Goal: Information Seeking & Learning: Learn about a topic

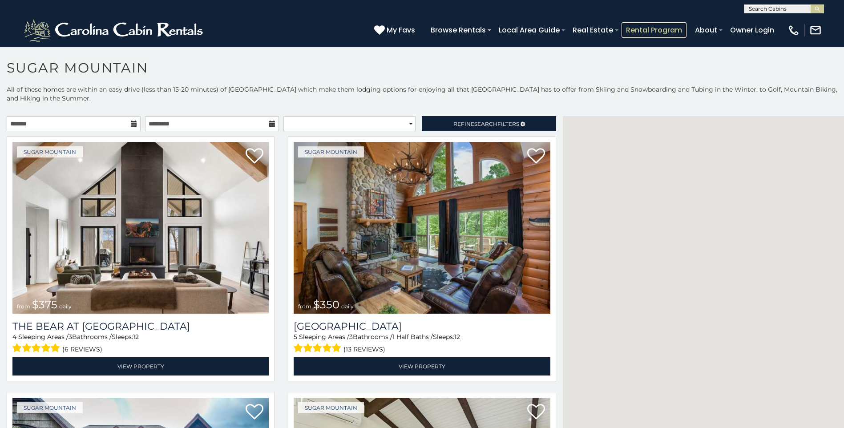
click at [631, 26] on link "Rental Program" at bounding box center [654, 30] width 65 height 16
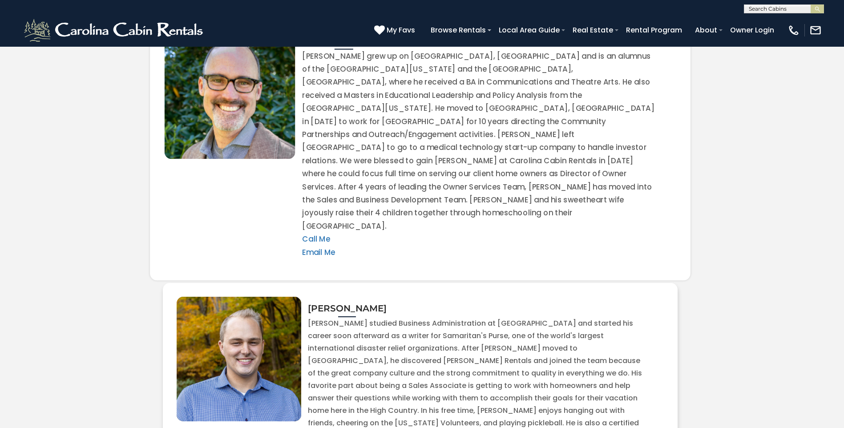
scroll to position [1680, 0]
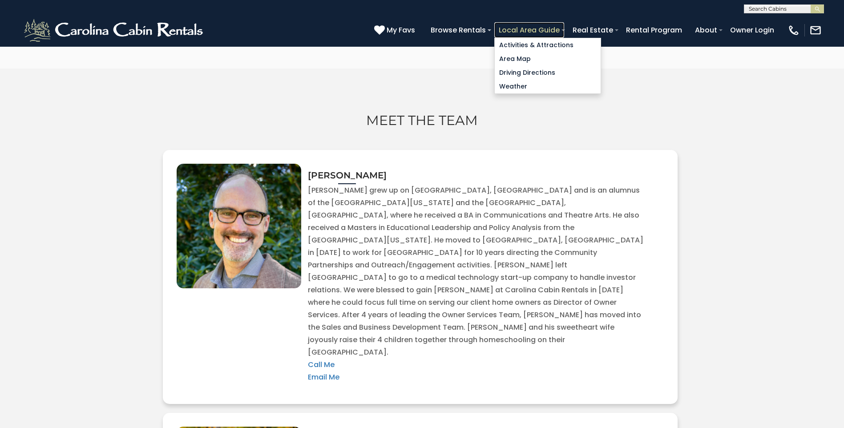
click at [513, 35] on link "Local Area Guide" at bounding box center [529, 30] width 70 height 16
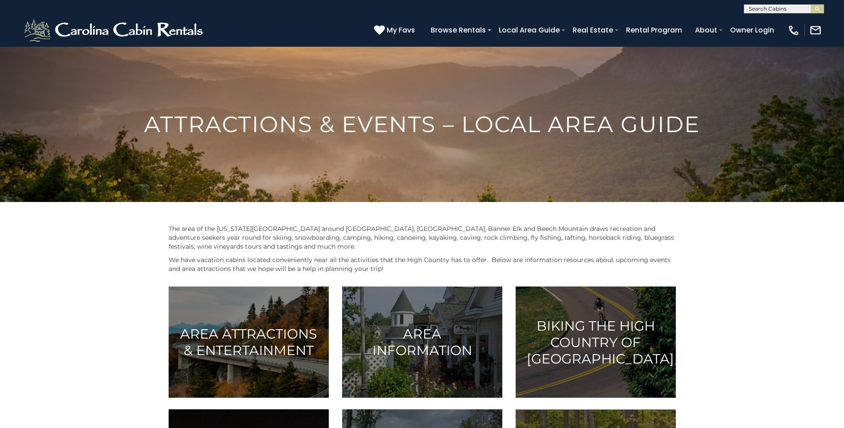
click at [339, 310] on div "Area Information" at bounding box center [422, 344] width 174 height 114
